Goal: Information Seeking & Learning: Learn about a topic

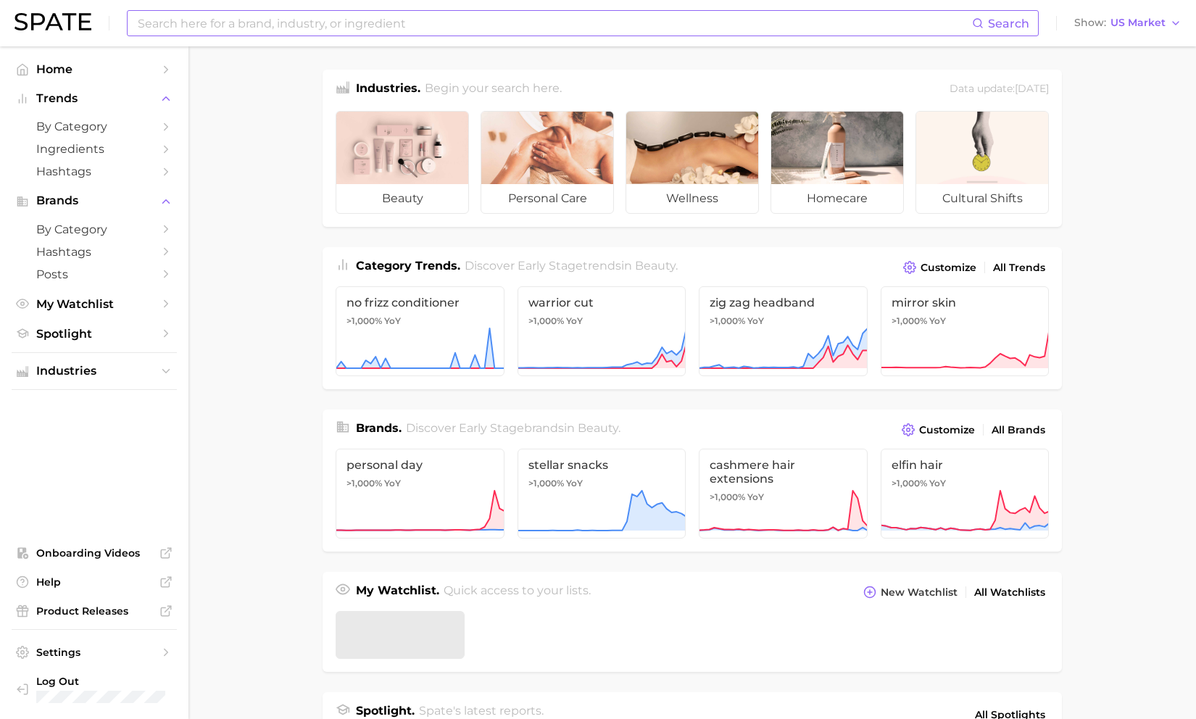
click at [333, 24] on input at bounding box center [554, 23] width 836 height 25
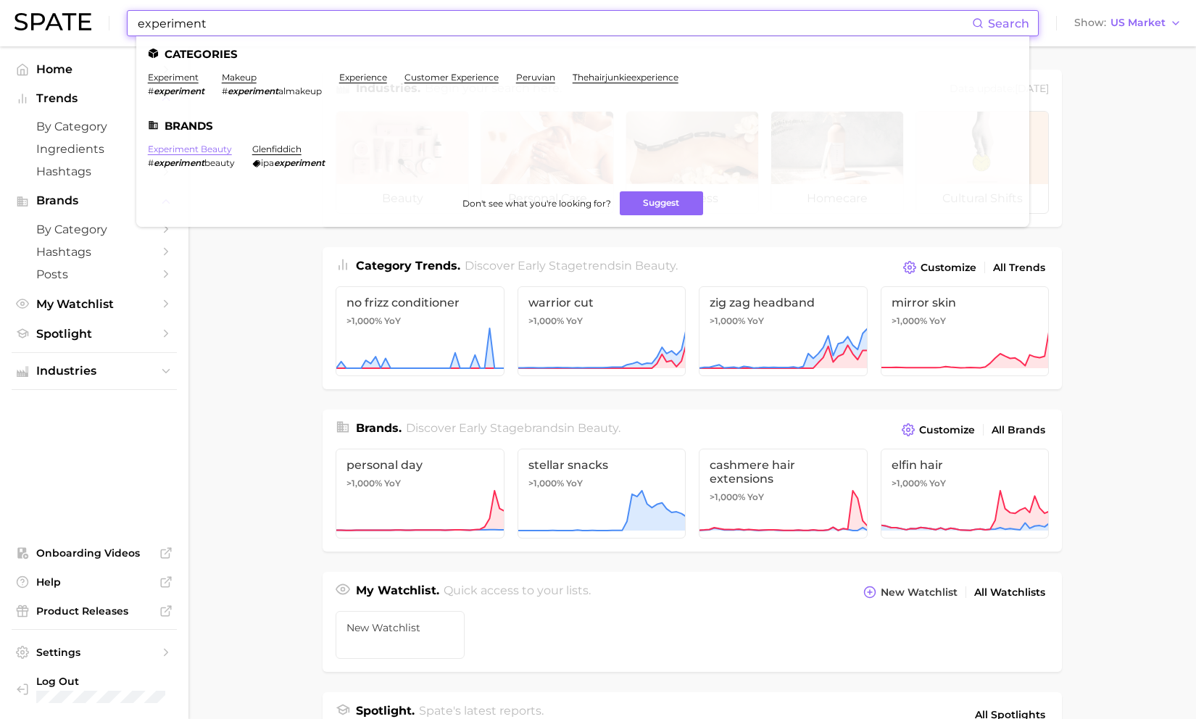
type input "experiment"
click at [209, 146] on link "experiment beauty" at bounding box center [190, 149] width 84 height 11
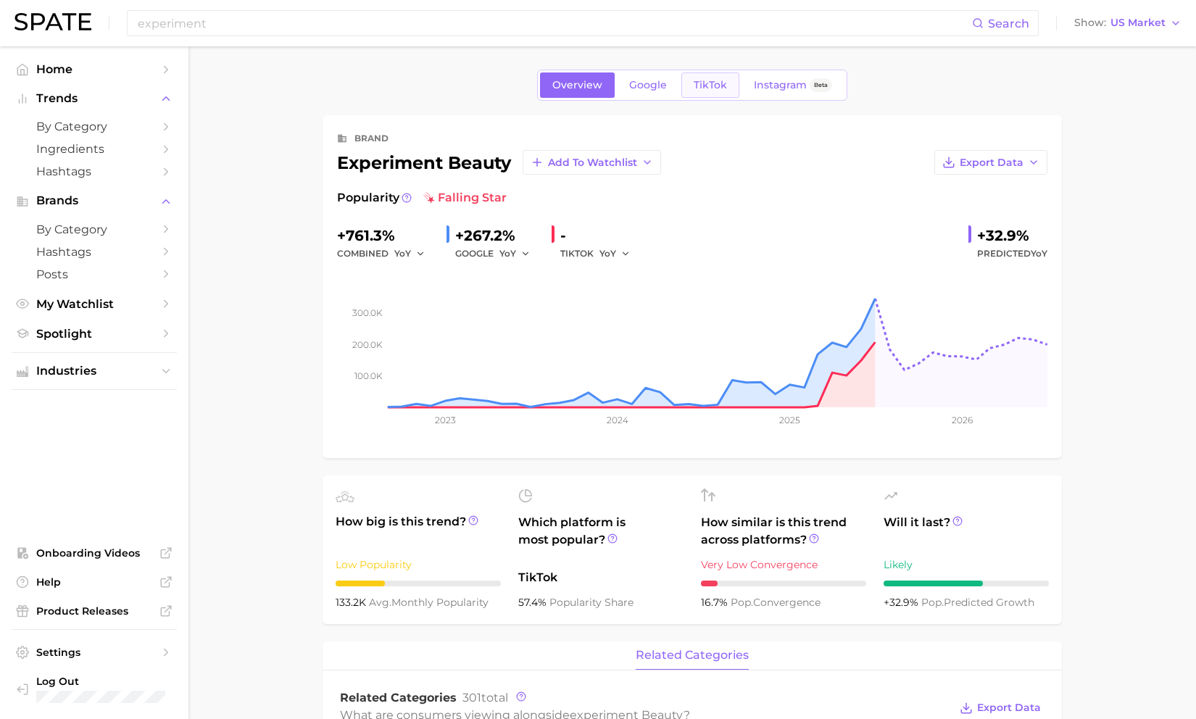
click at [710, 91] on link "TikTok" at bounding box center [710, 84] width 58 height 25
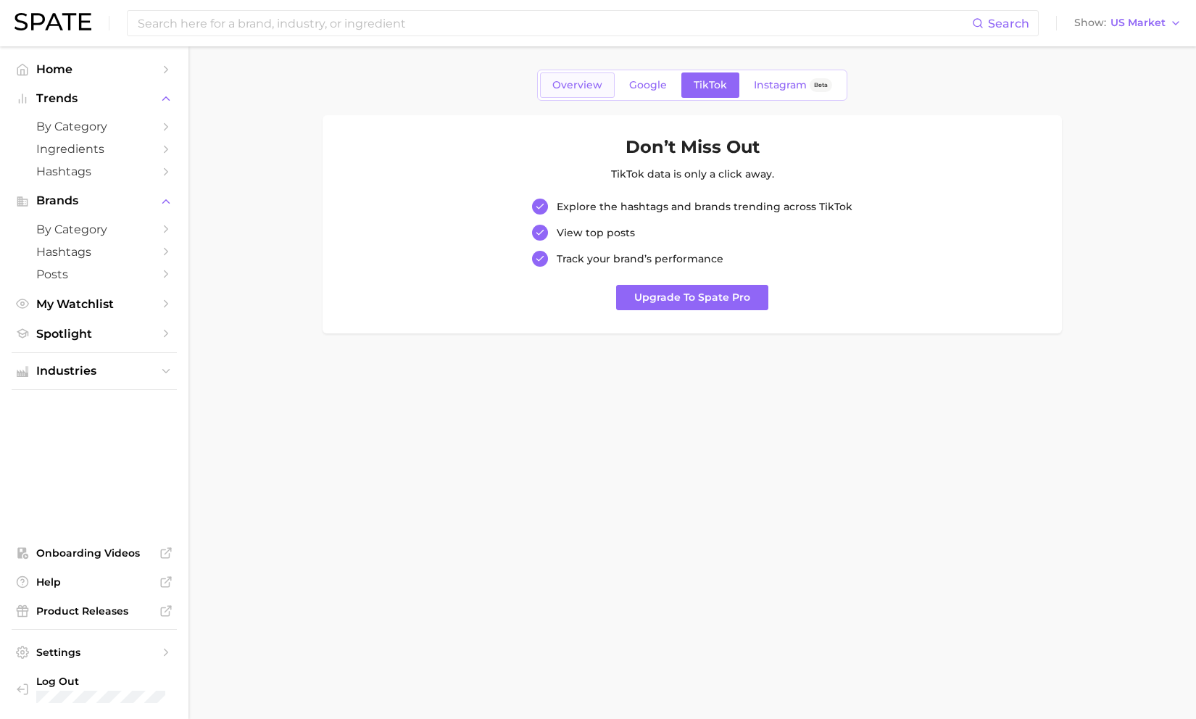
click at [589, 79] on span "Overview" at bounding box center [577, 85] width 50 height 12
